Goal: Information Seeking & Learning: Find specific fact

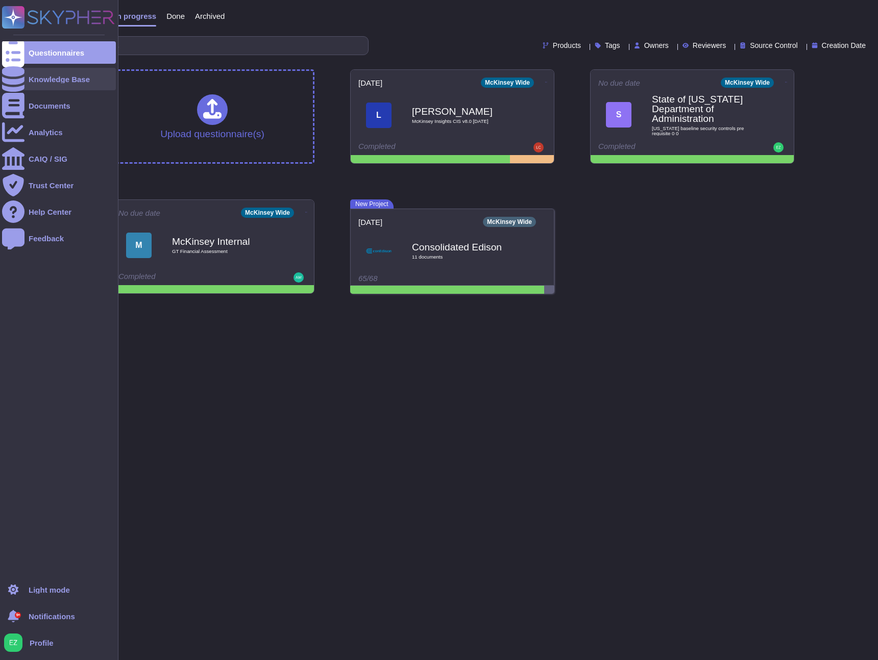
click at [39, 84] on div "Knowledge Base" at bounding box center [59, 79] width 114 height 22
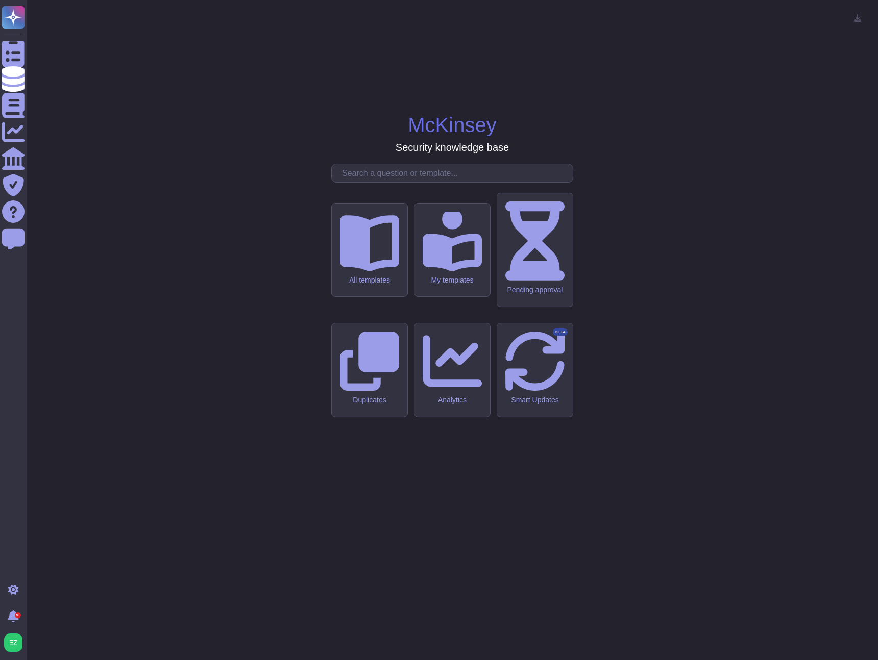
click at [414, 182] on input "text" at bounding box center [455, 173] width 236 height 18
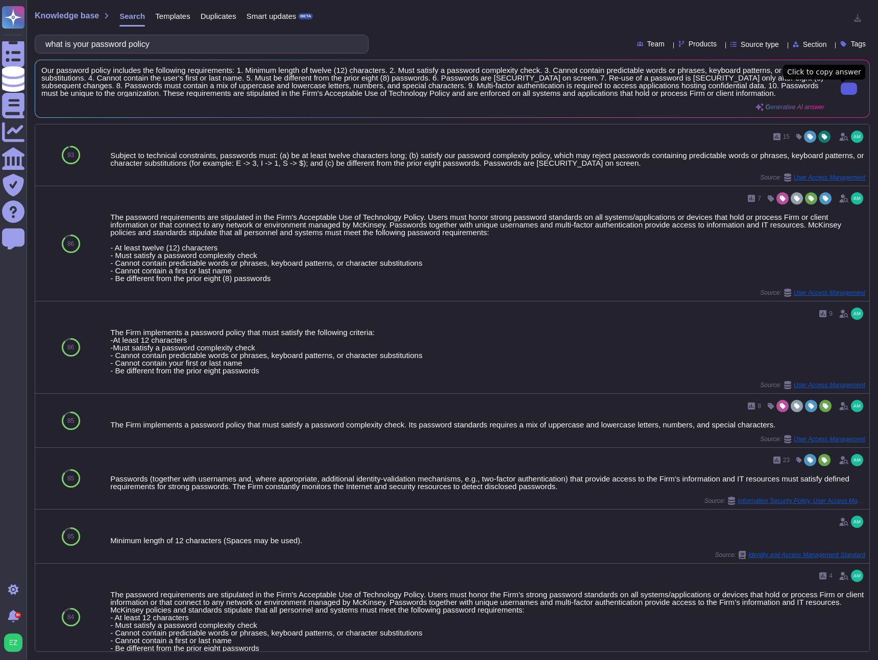
type input "what is your password policy"
click at [846, 95] on button at bounding box center [849, 89] width 16 height 12
click at [841, 95] on button at bounding box center [849, 89] width 16 height 12
